Goal: Task Accomplishment & Management: Manage account settings

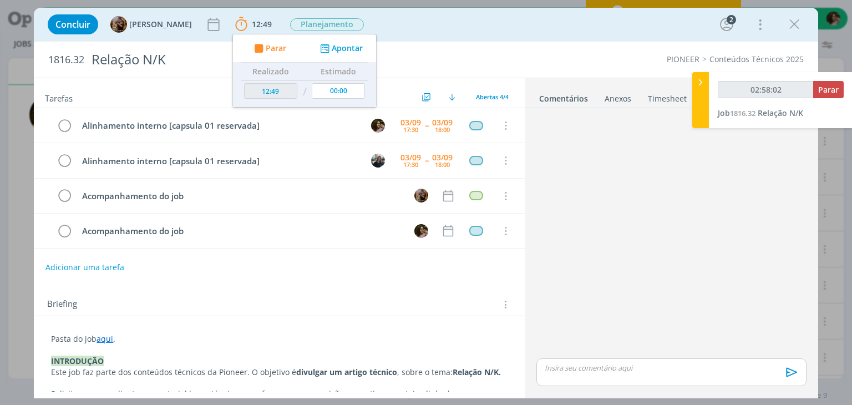
scroll to position [46, 0]
type input "02:58:03"
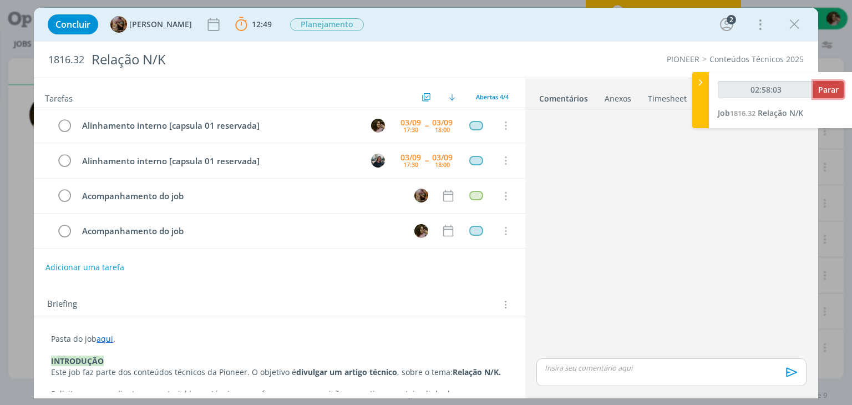
click at [819, 94] on span "Parar" at bounding box center [828, 89] width 21 height 11
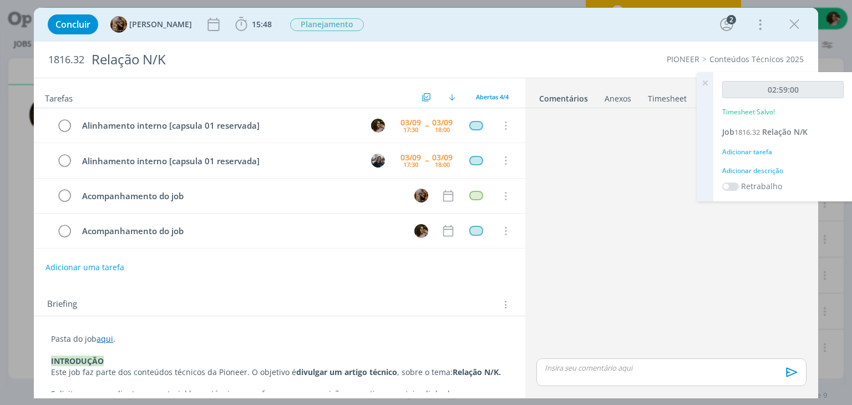
click at [777, 167] on div "Adicionar descrição" at bounding box center [782, 171] width 121 height 10
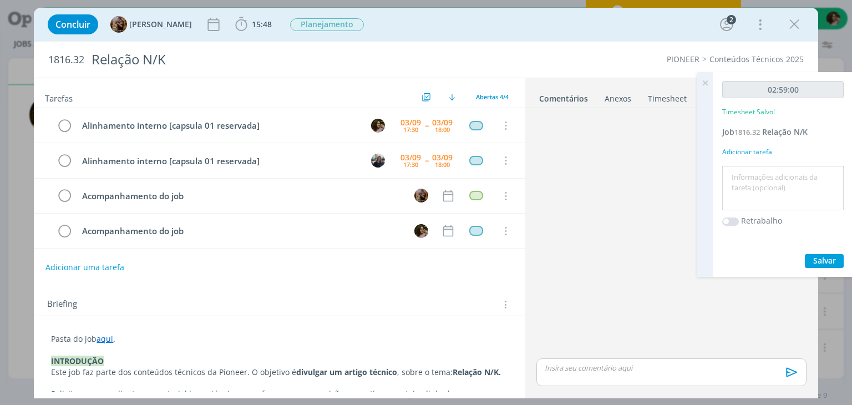
click at [778, 178] on textarea at bounding box center [783, 188] width 116 height 39
type textarea "Redação e organização de conteúdos"
click at [829, 270] on div "02:59:00 Timesheet Salvo! Job 1816.32 Relação N/K Adicionar tarefa Redação e or…" at bounding box center [782, 174] width 139 height 205
click at [825, 258] on span "Salvar" at bounding box center [824, 260] width 23 height 11
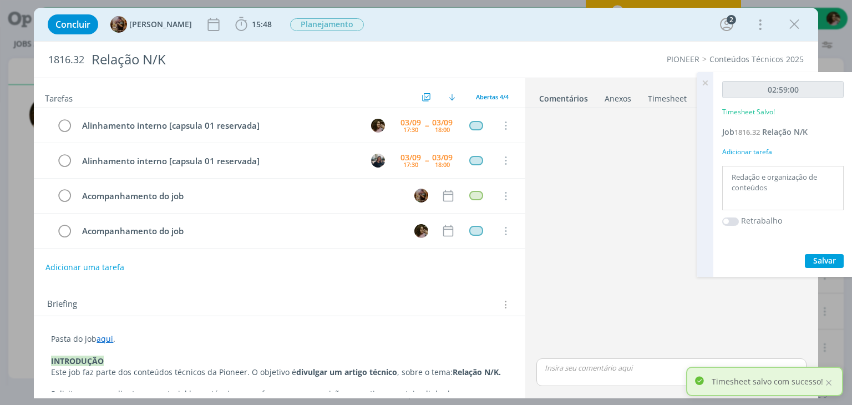
click at [793, 22] on icon "dialog" at bounding box center [794, 24] width 17 height 17
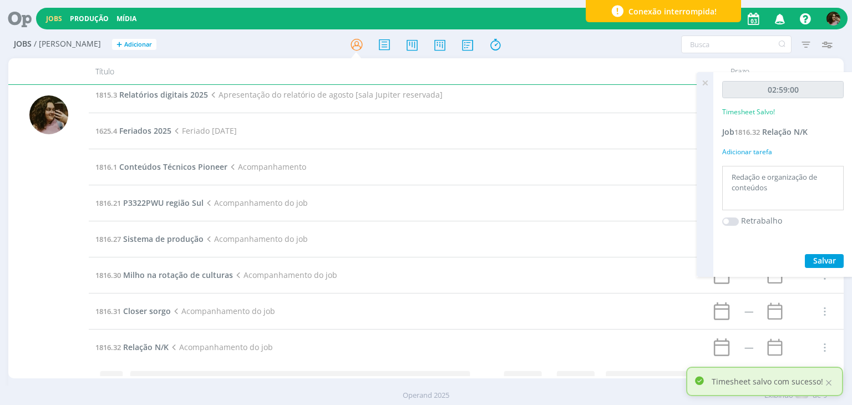
scroll to position [46, 0]
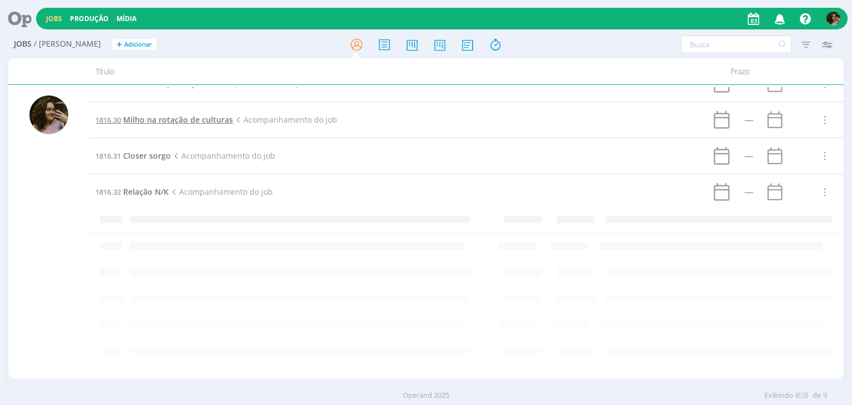
scroll to position [46, 0]
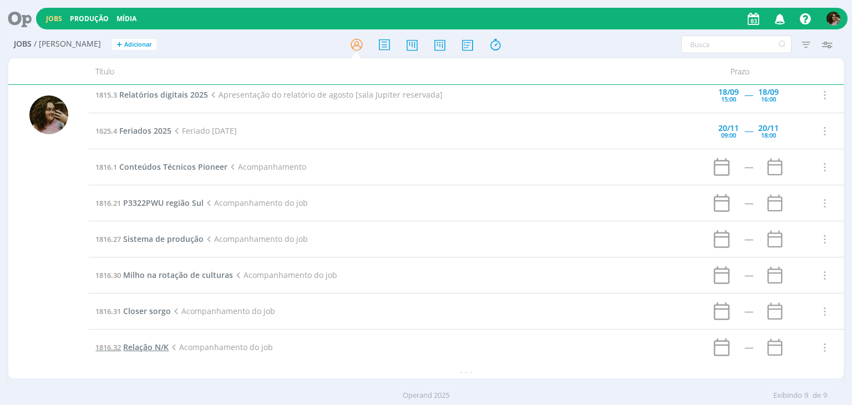
click at [151, 346] on span "Relação N/K" at bounding box center [145, 347] width 45 height 11
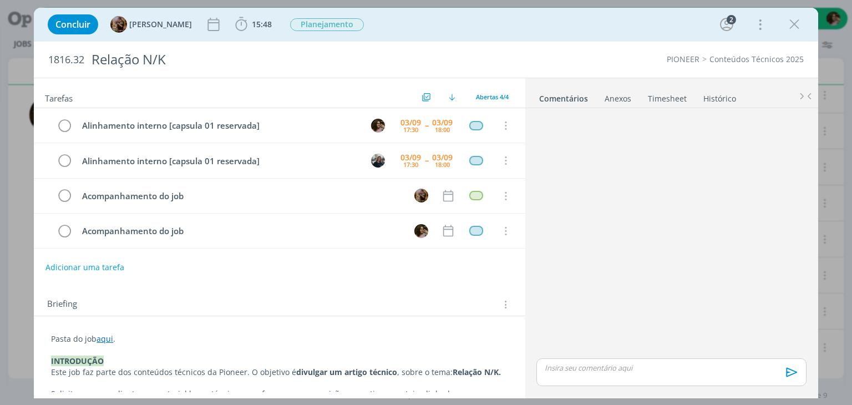
click at [274, 10] on div "Concluir Amanda Rodrigues 15:48 Iniciar Apontar Data * 03/09/2025 Horas * 00:00…" at bounding box center [426, 24] width 784 height 33
drag, startPoint x: 271, startPoint y: 23, endPoint x: 275, endPoint y: 30, distance: 8.5
click at [271, 23] on span "15:48" at bounding box center [262, 24] width 20 height 11
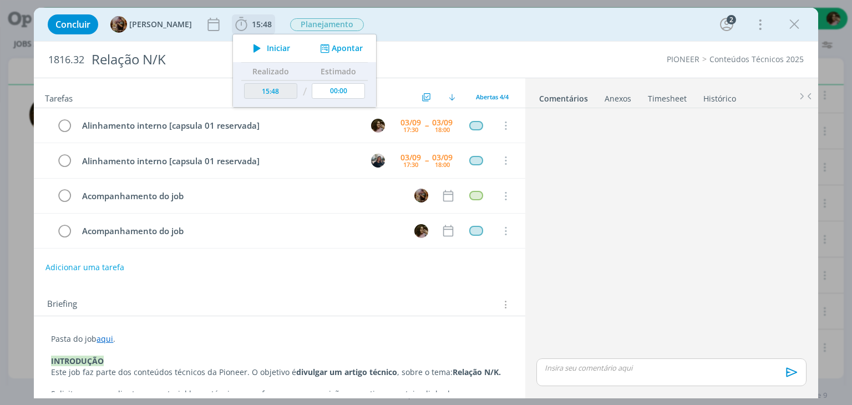
click at [287, 47] on span "Iniciar" at bounding box center [278, 48] width 23 height 8
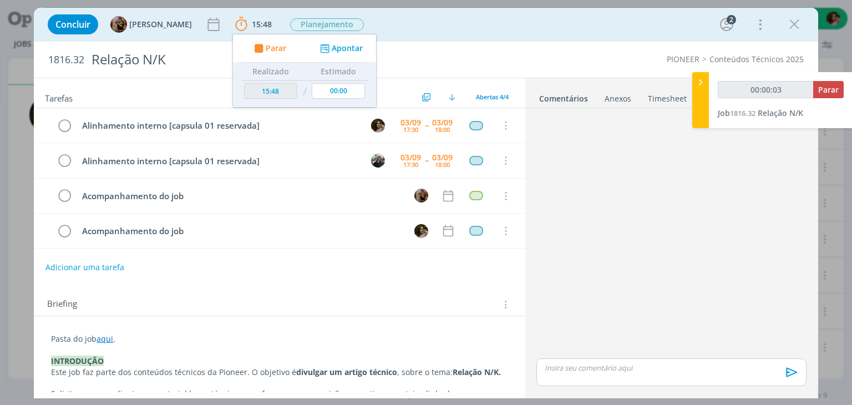
click at [582, 284] on div "dialog" at bounding box center [671, 235] width 278 height 244
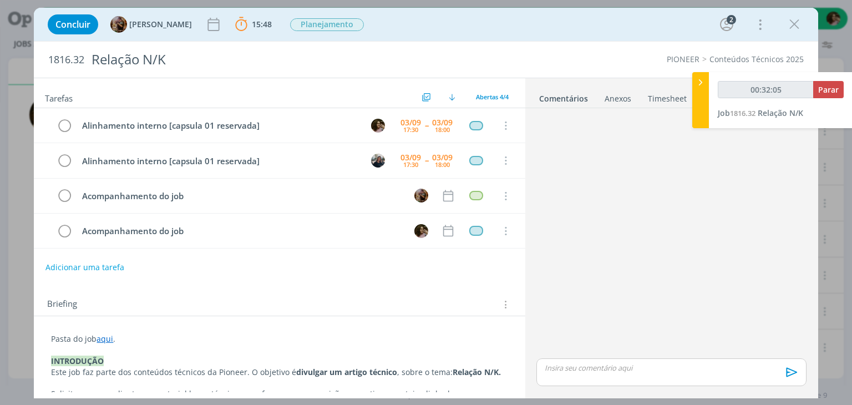
type input "00:32:06"
click at [833, 90] on span "Parar" at bounding box center [828, 89] width 21 height 11
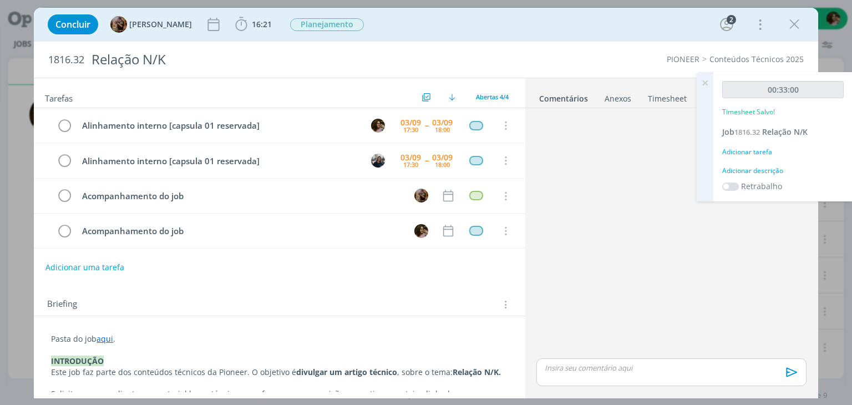
click at [774, 171] on div "Adicionar descrição" at bounding box center [782, 171] width 121 height 10
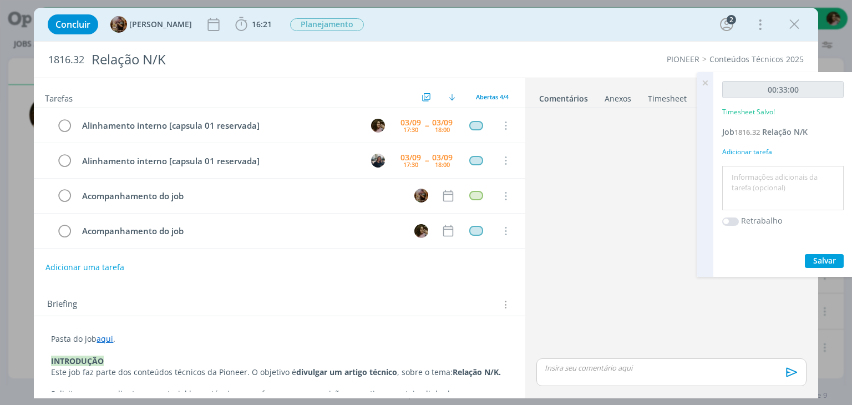
click at [771, 178] on textarea at bounding box center [783, 188] width 116 height 39
type textarea "Alinhamento interno"
click at [825, 260] on span "Salvar" at bounding box center [824, 260] width 23 height 11
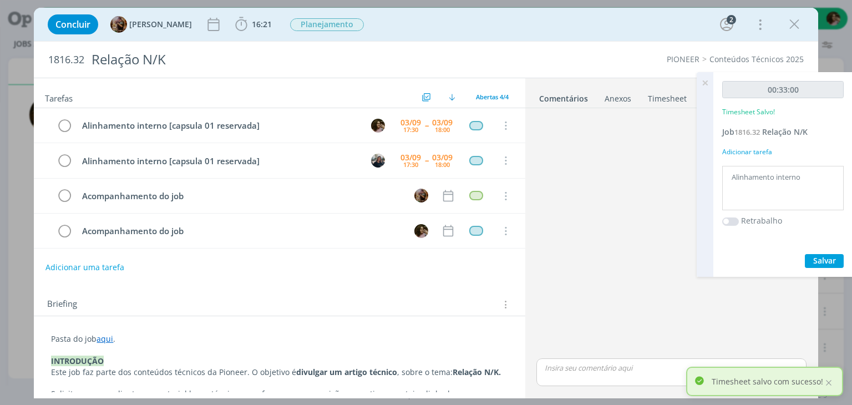
click at [705, 84] on icon at bounding box center [705, 83] width 20 height 22
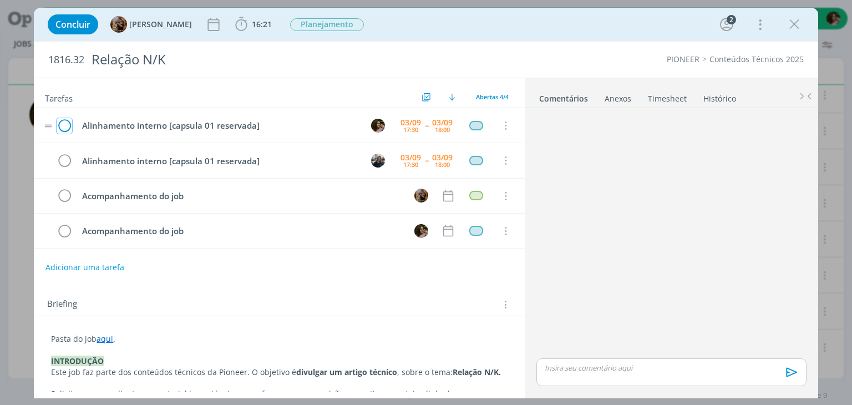
click at [62, 129] on icon "dialog" at bounding box center [65, 126] width 16 height 17
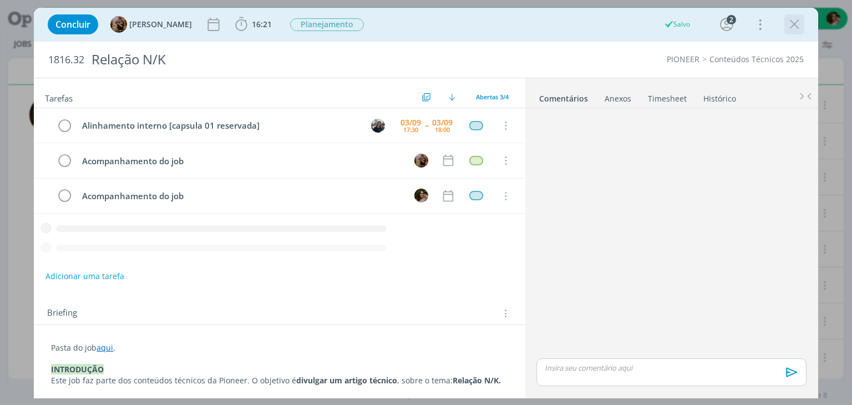
click at [804, 18] on div "Concluir Amanda Rodrigues 16:21 Iniciar Apontar Data * 03/09/2025 Horas * 00:00…" at bounding box center [425, 24] width 767 height 27
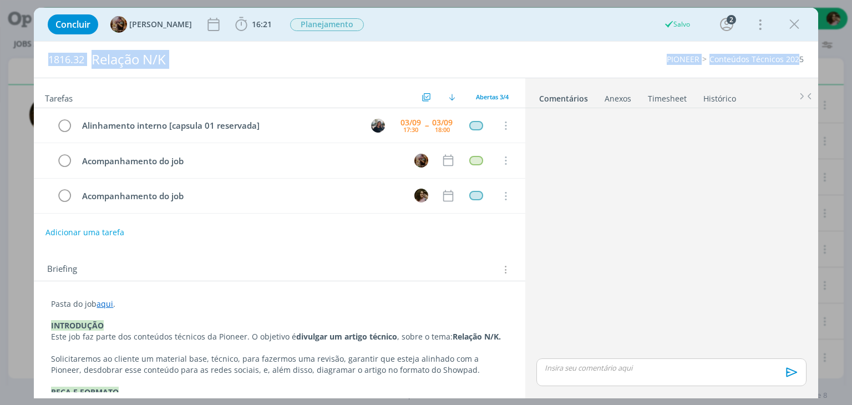
click at [798, 40] on div "Concluir Amanda Rodrigues 16:21 Iniciar Apontar Data * 03/09/2025 Horas * 00:00…" at bounding box center [426, 203] width 784 height 391
click at [798, 29] on icon "dialog" at bounding box center [794, 24] width 17 height 17
